Goal: Register for event/course

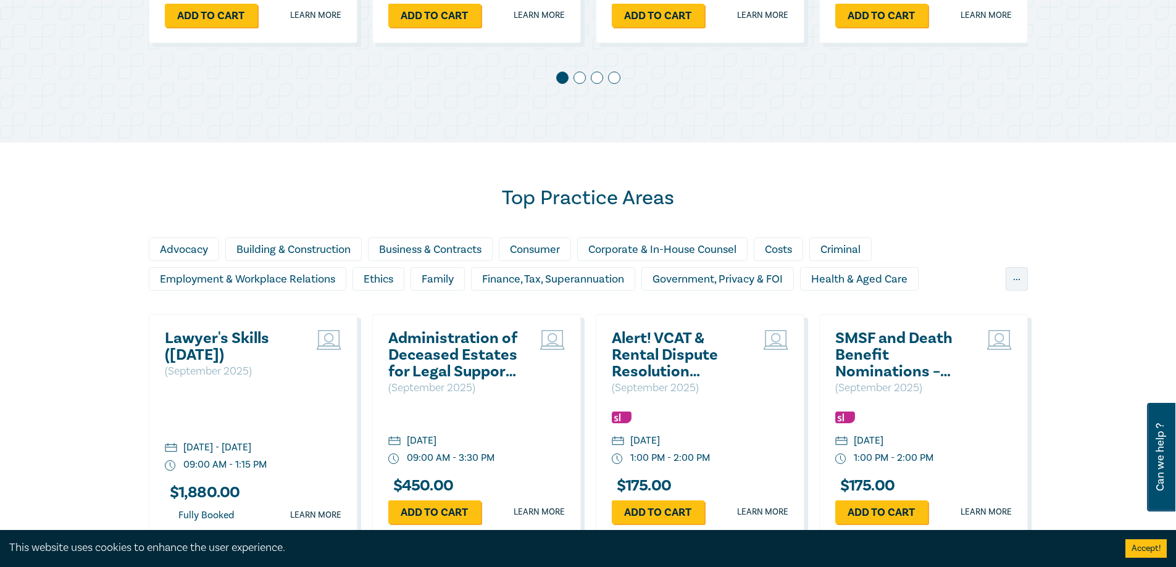
scroll to position [802, 0]
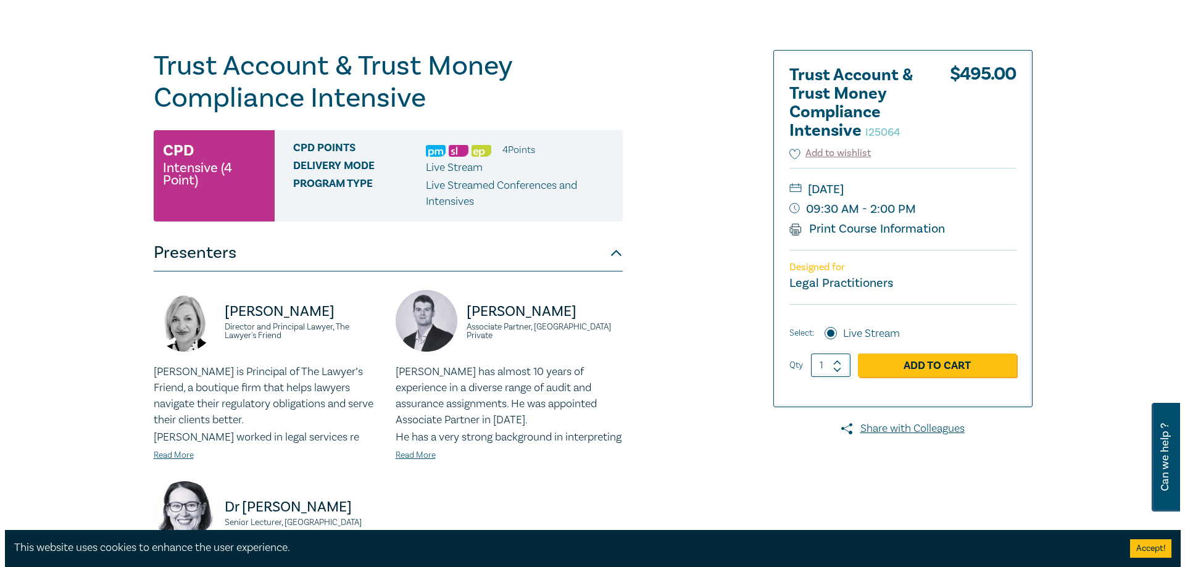
scroll to position [123, 0]
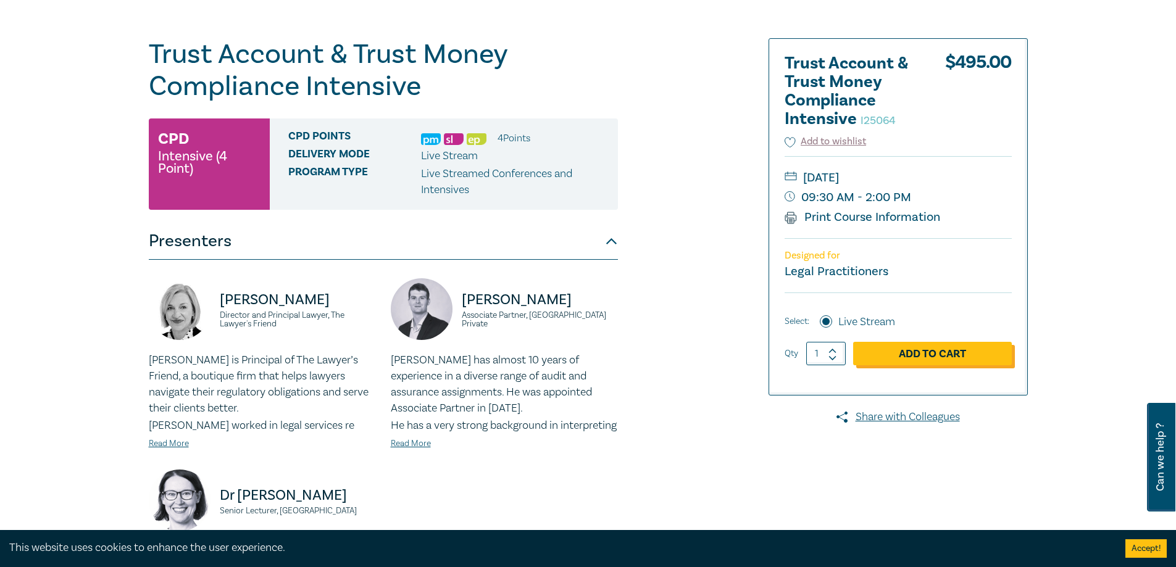
click at [926, 353] on link "Add to Cart" at bounding box center [932, 353] width 159 height 23
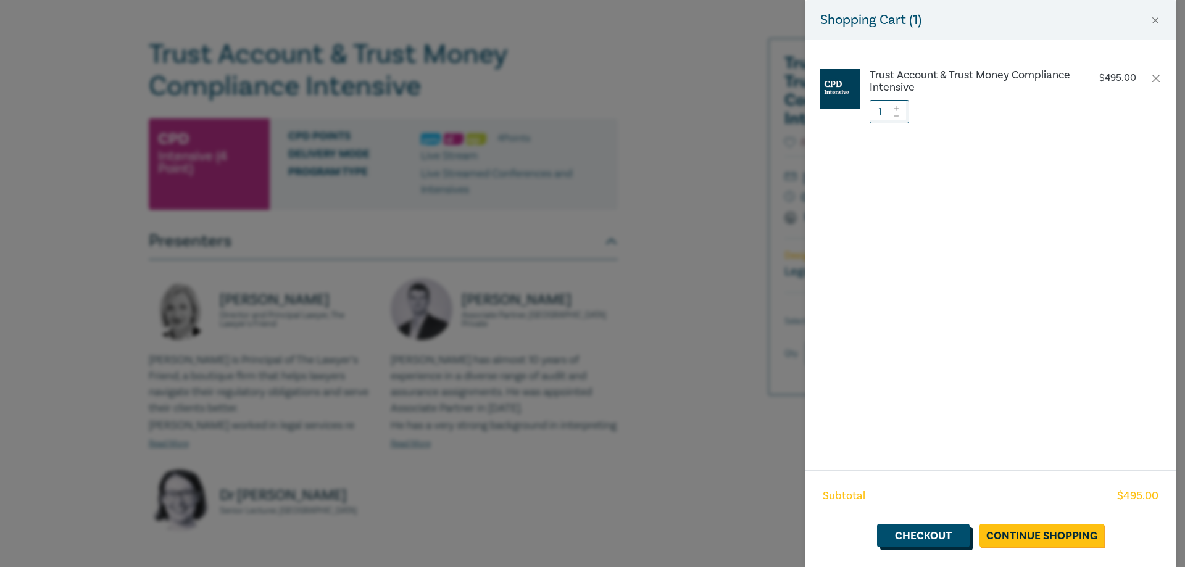
click at [942, 538] on link "Checkout" at bounding box center [923, 535] width 93 height 23
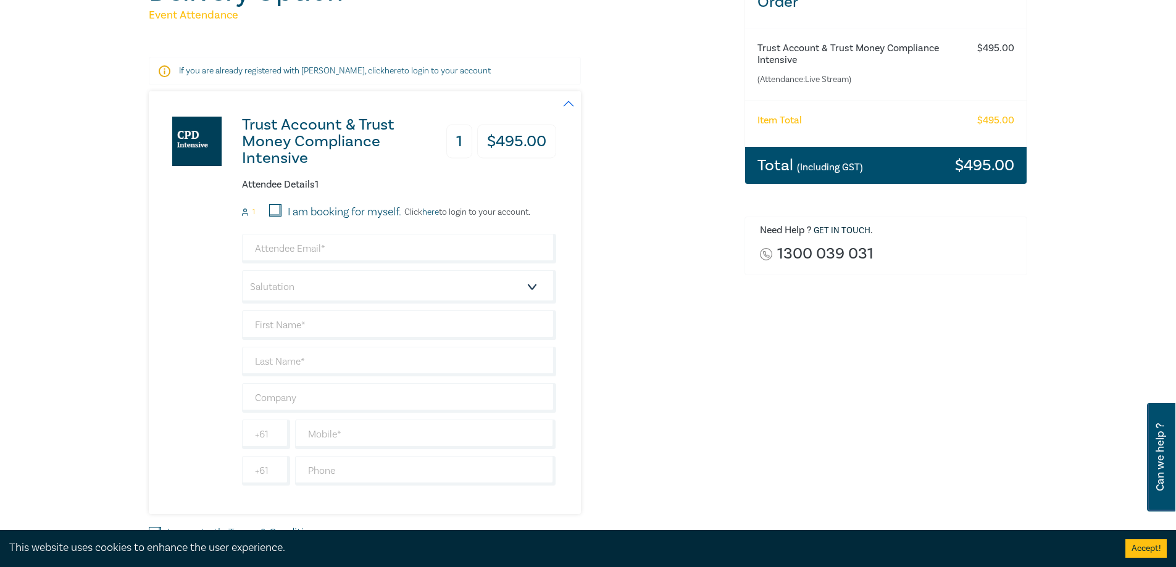
scroll to position [247, 0]
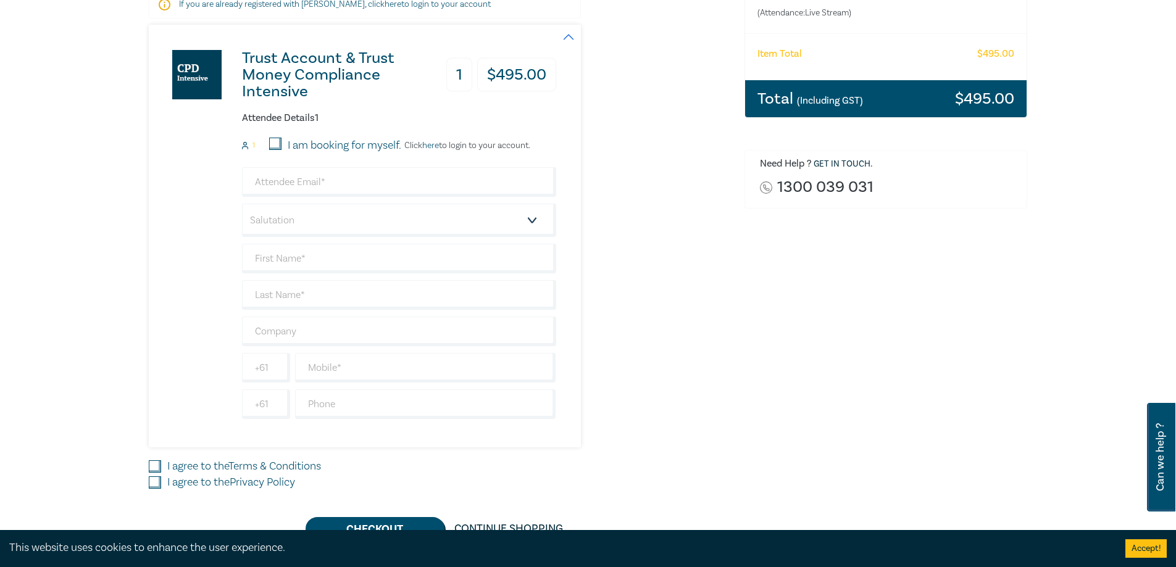
click at [275, 143] on input "I am booking for myself." at bounding box center [275, 144] width 12 height 12
checkbox input "true"
click at [304, 183] on input "email" at bounding box center [399, 182] width 314 height 30
type input "tammy@barkerandassociates.com.au"
type input "[PERSON_NAME] [PERSON_NAME]"
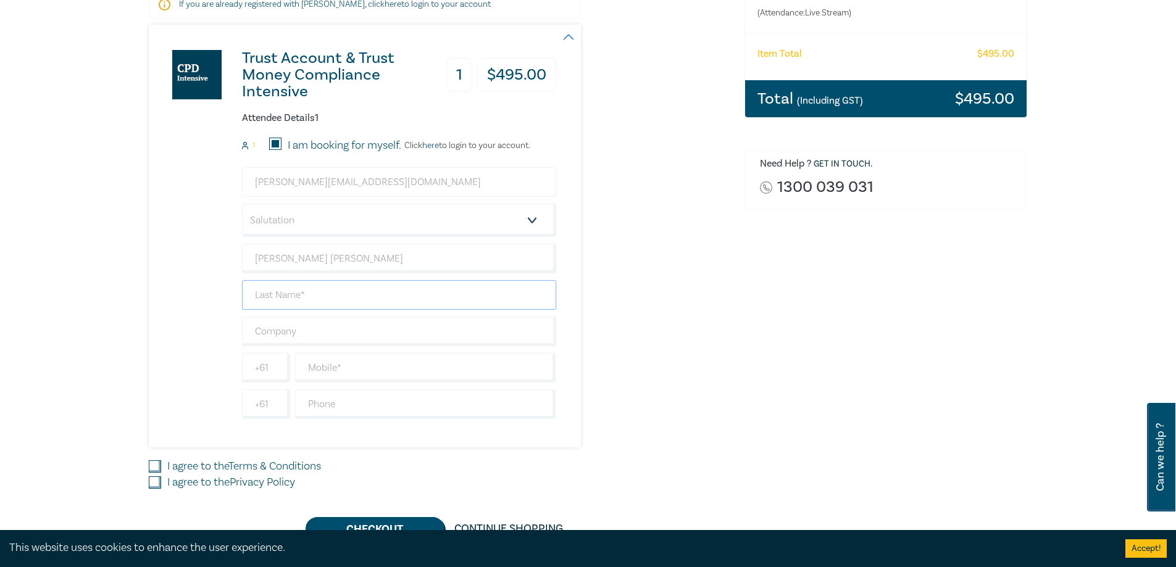
type input "[PERSON_NAME]"
type input "[PERSON_NAME] & Associates"
type input "0354503136"
type input "[GEOGRAPHIC_DATA]"
click at [530, 219] on select "Salutation Mr. Mrs. Ms. Miss Dr. Prof. Other" at bounding box center [399, 220] width 314 height 33
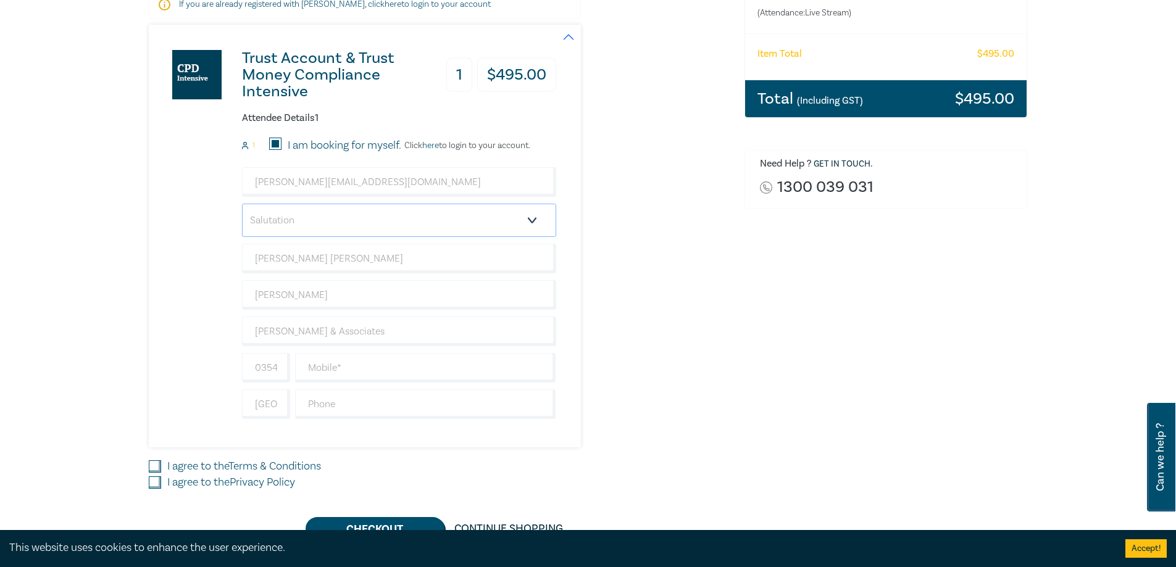
select select "Ms."
click at [242, 204] on select "Salutation Mr. Mrs. Ms. Miss Dr. Prof. Other" at bounding box center [399, 220] width 314 height 33
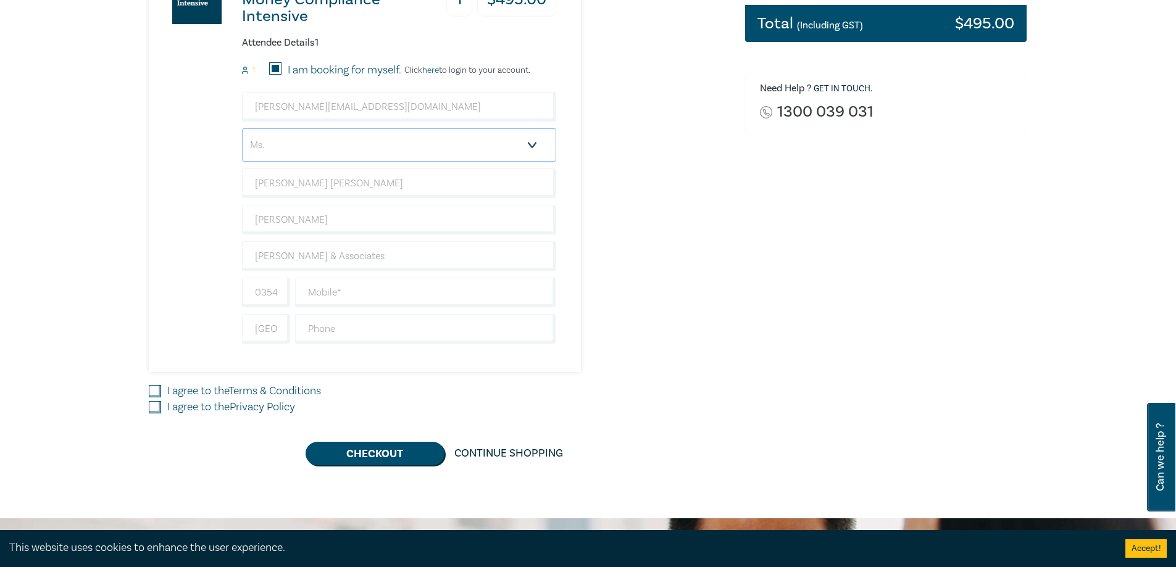
scroll to position [494, 0]
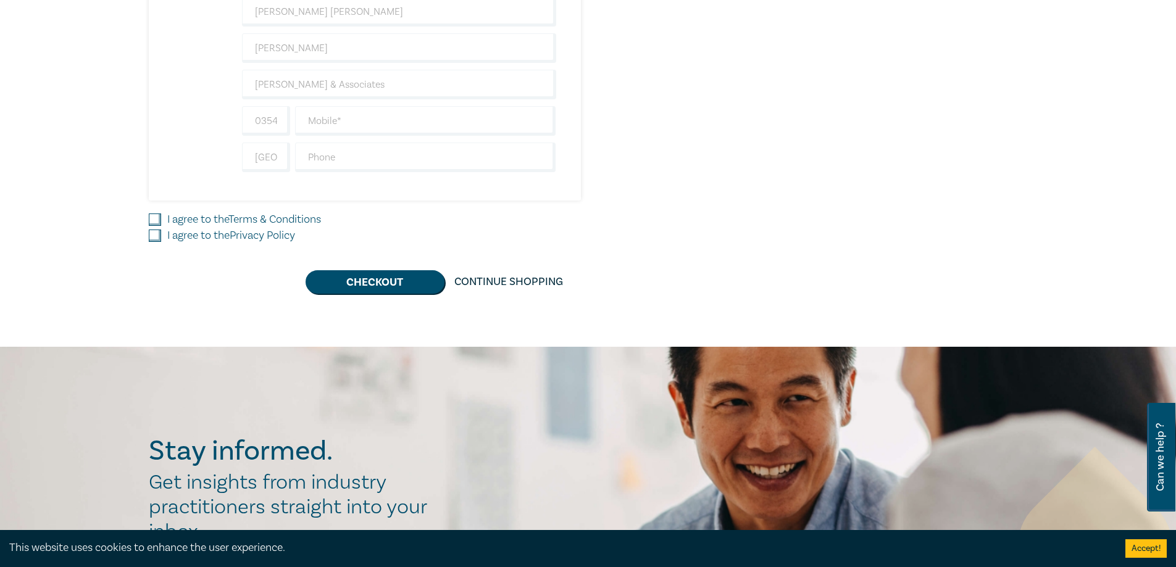
click at [154, 216] on input "I agree to the Terms & Conditions" at bounding box center [155, 220] width 12 height 12
checkbox input "true"
click at [157, 238] on input "I agree to the Privacy Policy" at bounding box center [155, 236] width 12 height 12
checkbox input "true"
click at [383, 274] on button "Checkout" at bounding box center [375, 281] width 139 height 23
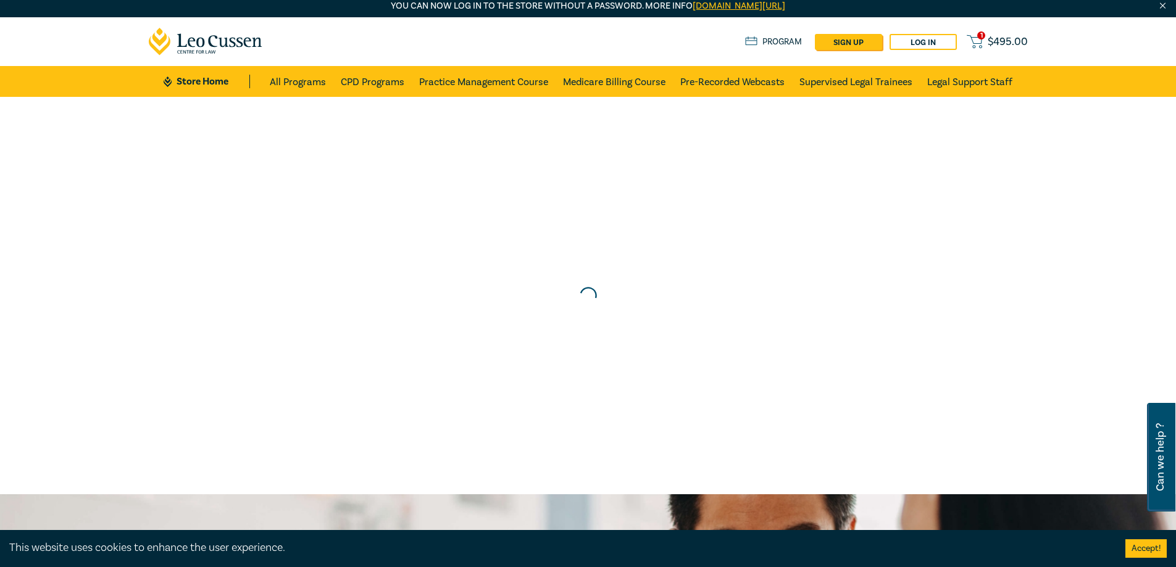
scroll to position [0, 0]
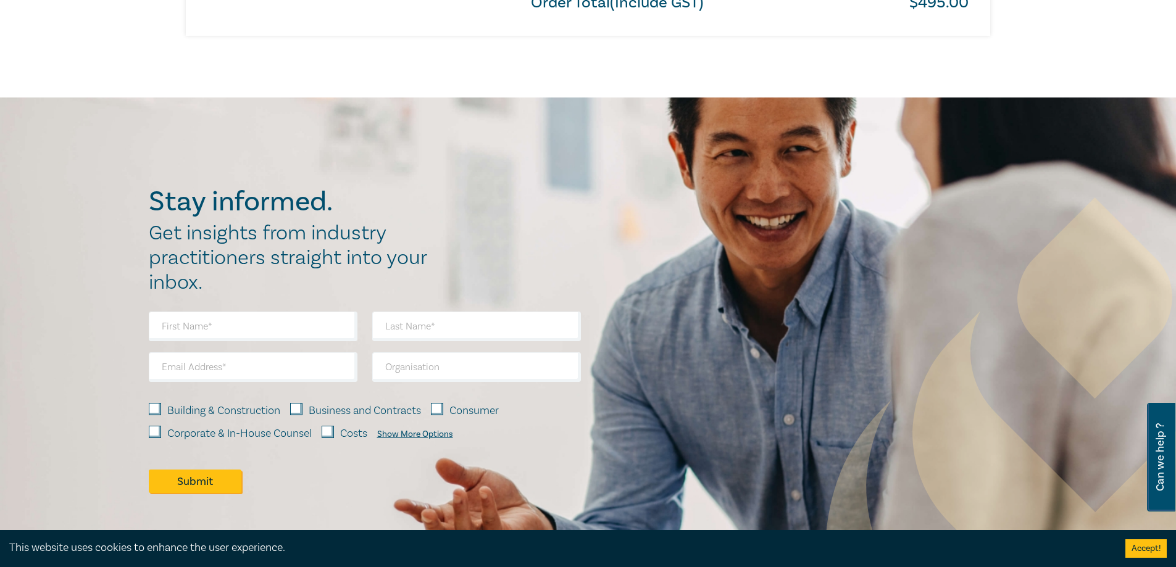
scroll to position [802, 0]
